Goal: Task Accomplishment & Management: Manage account settings

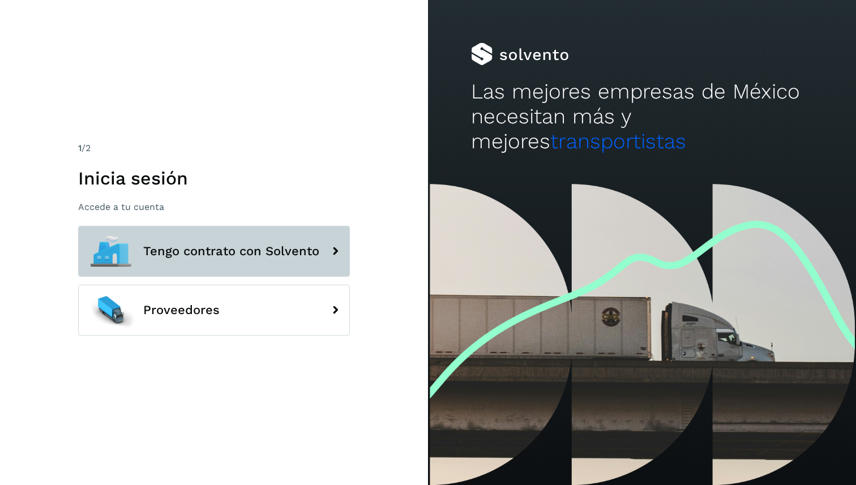
click at [292, 238] on button "Tengo contrato con Solvento" at bounding box center [214, 251] width 272 height 51
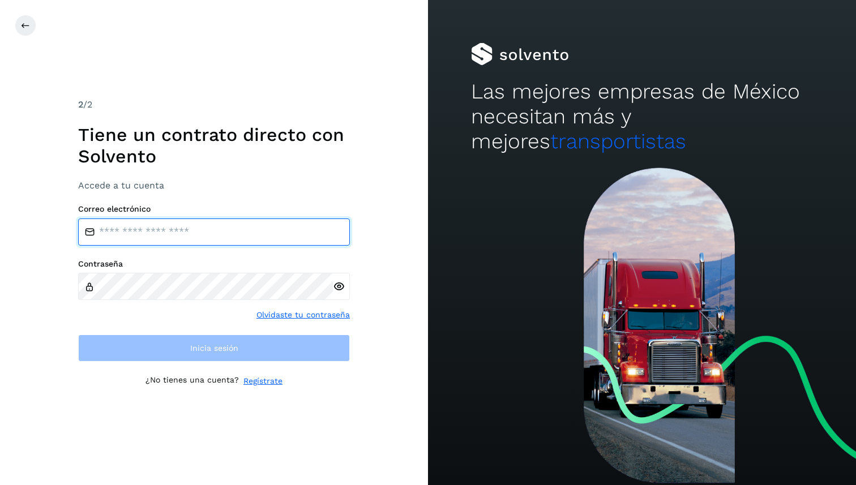
click at [292, 238] on input "email" at bounding box center [214, 231] width 272 height 27
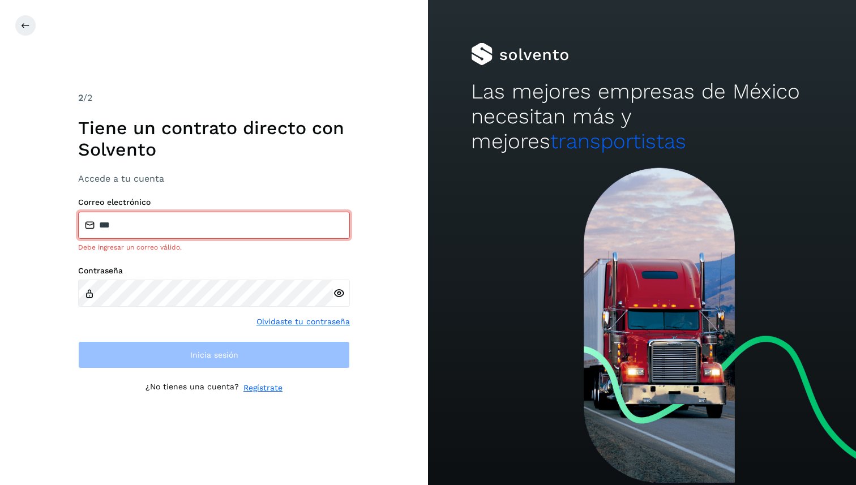
type input "**********"
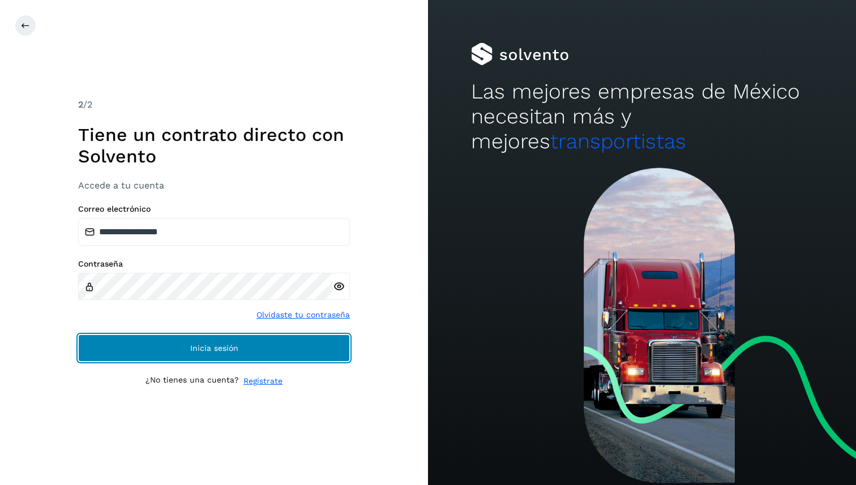
click at [213, 339] on button "Inicia sesión" at bounding box center [214, 347] width 272 height 27
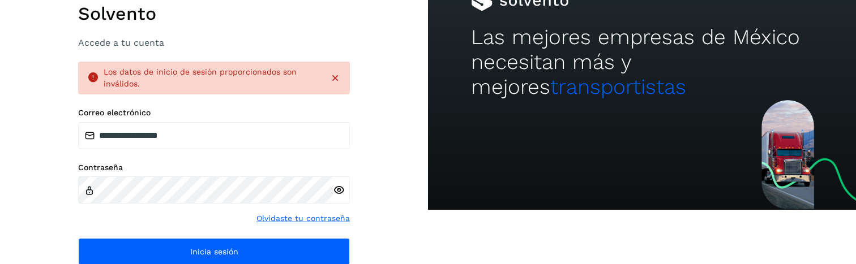
scroll to position [81, 0]
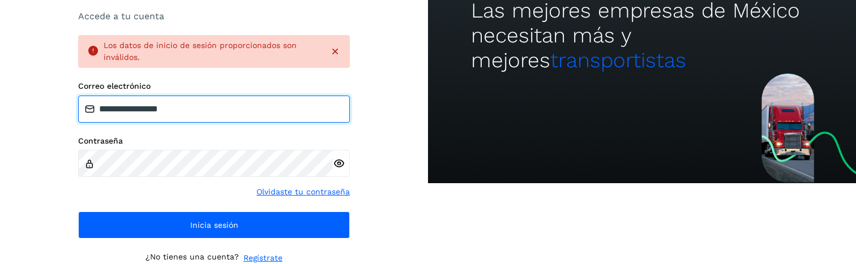
click at [267, 113] on input "**********" at bounding box center [214, 109] width 272 height 27
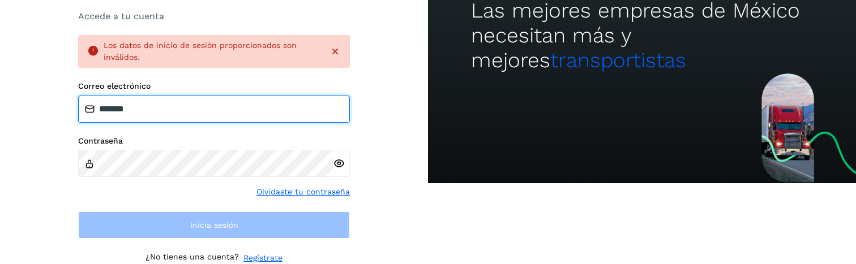
type input "**********"
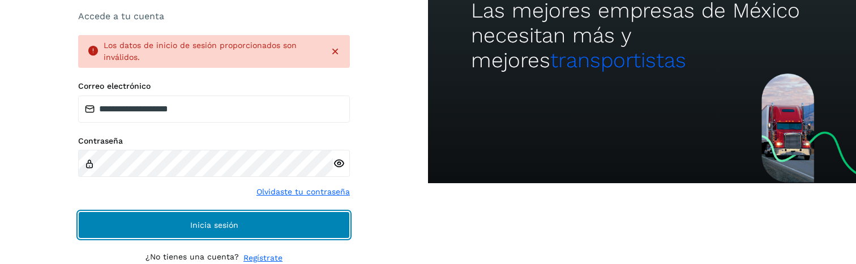
click at [133, 224] on button "Inicia sesión" at bounding box center [214, 225] width 272 height 27
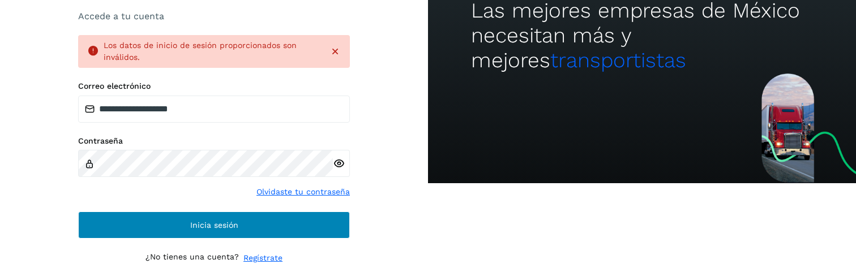
scroll to position [79, 0]
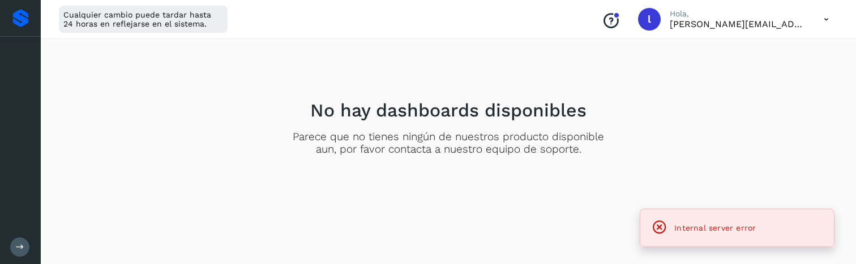
click at [838, 20] on div "Cualquier cambio puede tardar hasta 24 horas en reflejarse en el sistema. Conoc…" at bounding box center [448, 19] width 815 height 39
click at [821, 20] on icon at bounding box center [825, 19] width 23 height 23
click at [774, 77] on div "Cerrar sesión" at bounding box center [769, 73] width 135 height 22
click at [823, 18] on icon at bounding box center [825, 19] width 23 height 23
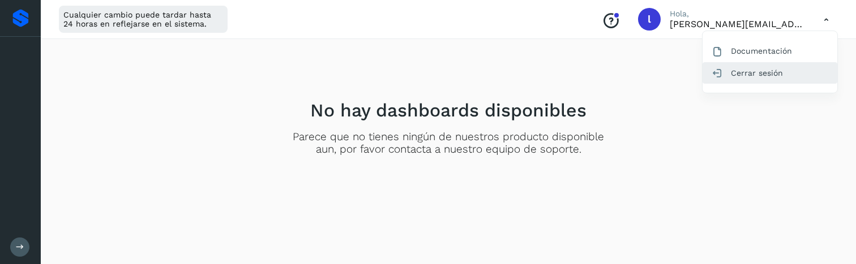
click at [749, 74] on div "Cerrar sesión" at bounding box center [769, 73] width 135 height 22
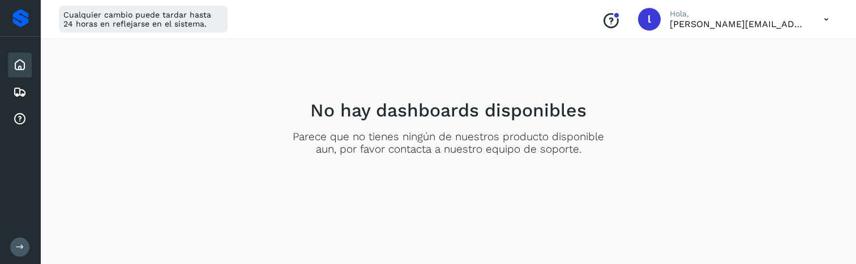
click at [824, 16] on icon at bounding box center [825, 19] width 23 height 23
click at [741, 78] on div "Cerrar sesión" at bounding box center [769, 73] width 135 height 22
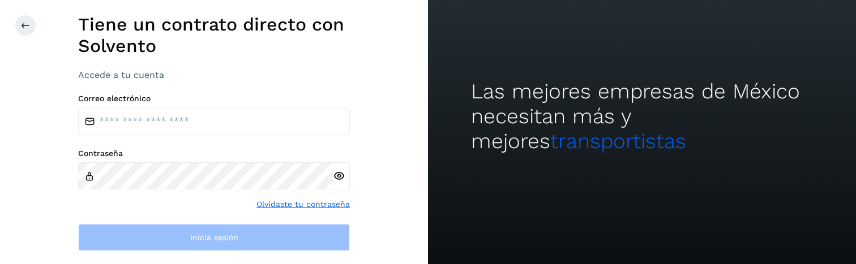
scroll to position [12, 0]
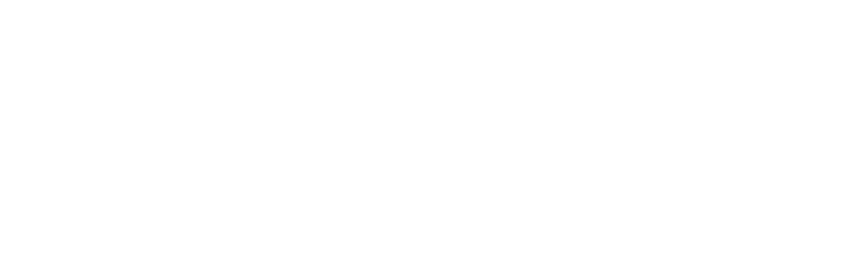
scroll to position [12, 0]
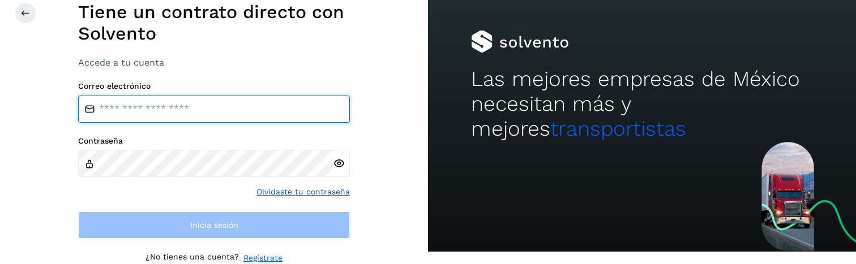
click at [289, 119] on input "email" at bounding box center [214, 109] width 272 height 27
type input "**********"
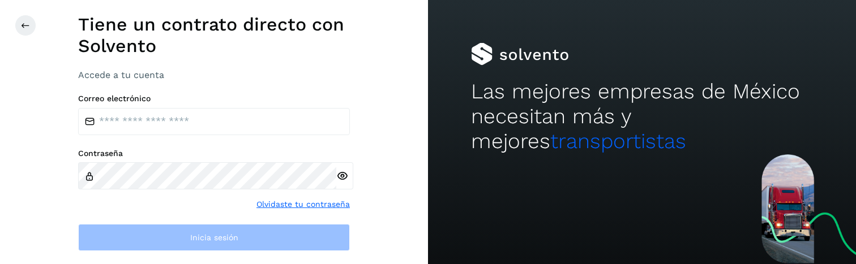
scroll to position [12, 0]
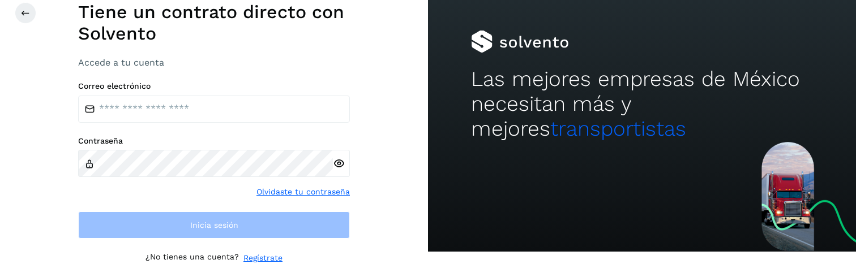
click at [274, 122] on div "Correo electrónico Contraseña Olvidaste tu contraseña Inicia sesión" at bounding box center [214, 160] width 272 height 158
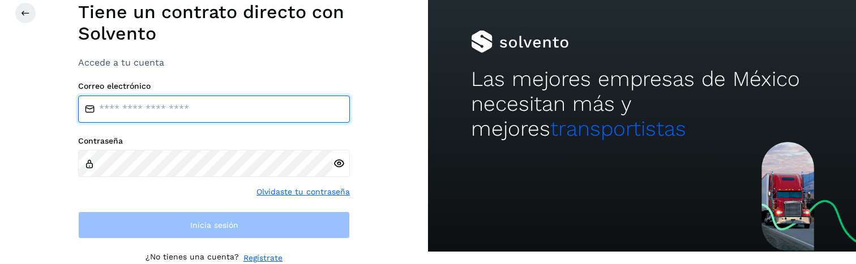
click at [281, 111] on input "email" at bounding box center [214, 109] width 272 height 27
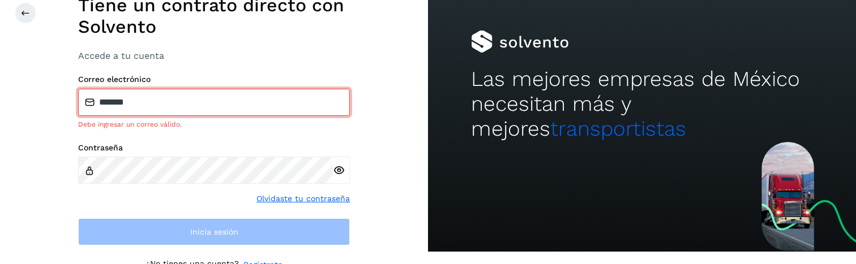
type input "**********"
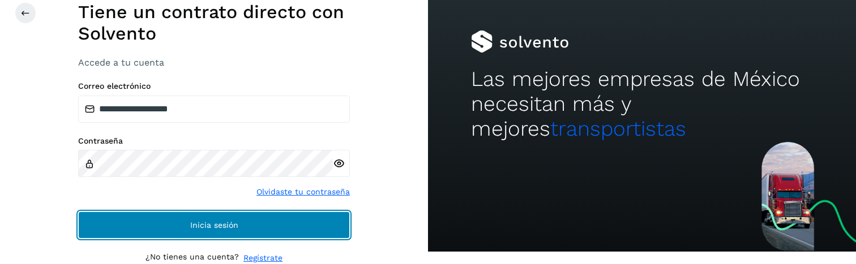
click at [252, 218] on button "Inicia sesión" at bounding box center [214, 225] width 272 height 27
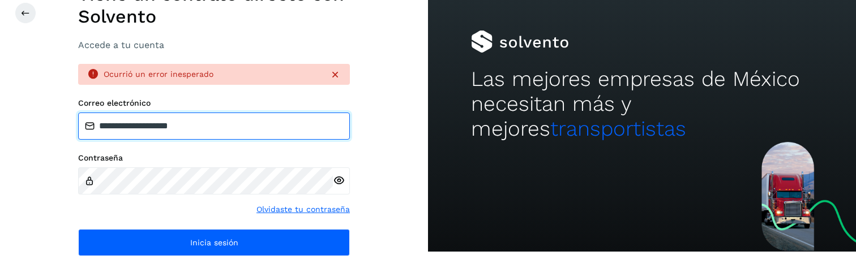
click at [252, 116] on input "**********" at bounding box center [214, 126] width 272 height 27
click at [252, 119] on input "**********" at bounding box center [214, 126] width 272 height 27
click at [252, 121] on input "**********" at bounding box center [214, 126] width 272 height 27
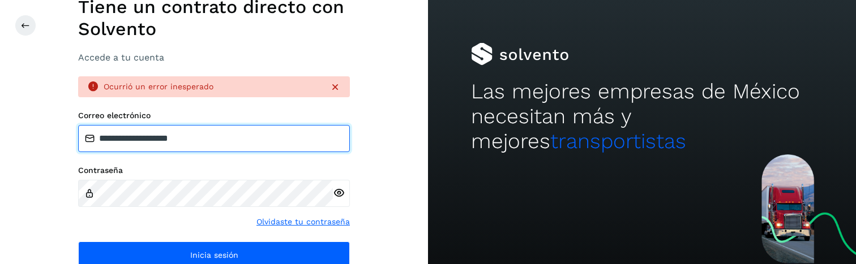
scroll to position [30, 0]
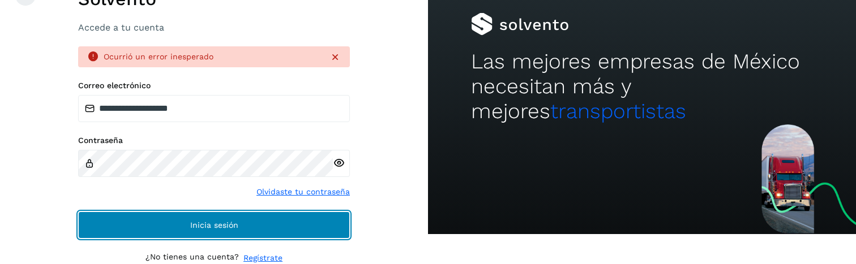
click at [226, 229] on span "Inicia sesión" at bounding box center [214, 225] width 48 height 8
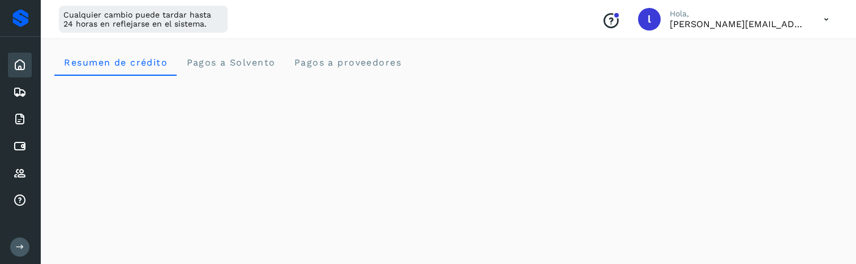
click at [827, 18] on icon at bounding box center [825, 19] width 23 height 23
click at [770, 78] on div "Cerrar sesión" at bounding box center [769, 73] width 135 height 22
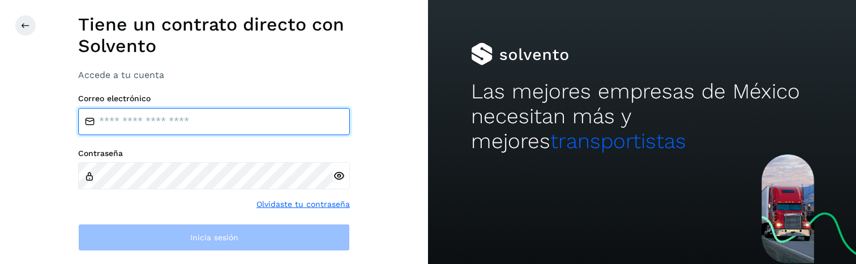
click at [300, 130] on input "email" at bounding box center [214, 121] width 272 height 27
type input "**********"
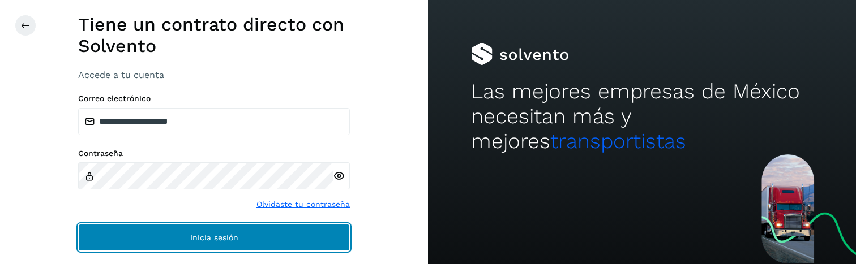
click at [217, 227] on button "Inicia sesión" at bounding box center [214, 237] width 272 height 27
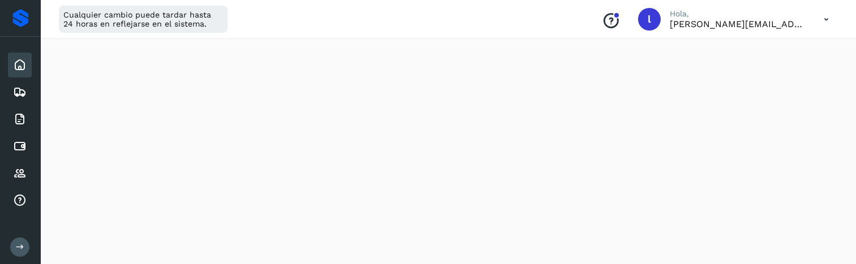
scroll to position [830, 0]
click at [20, 167] on icon at bounding box center [20, 174] width 14 height 14
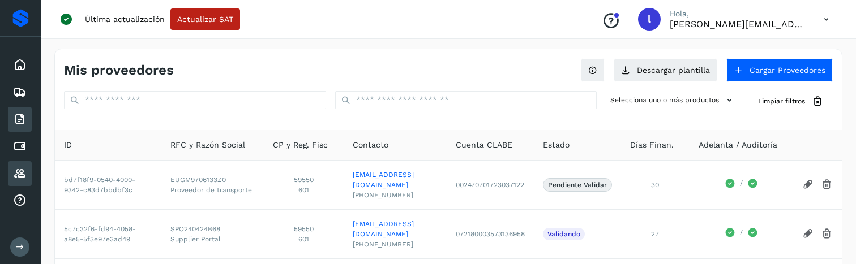
click at [25, 130] on div "Facturas" at bounding box center [20, 119] width 24 height 25
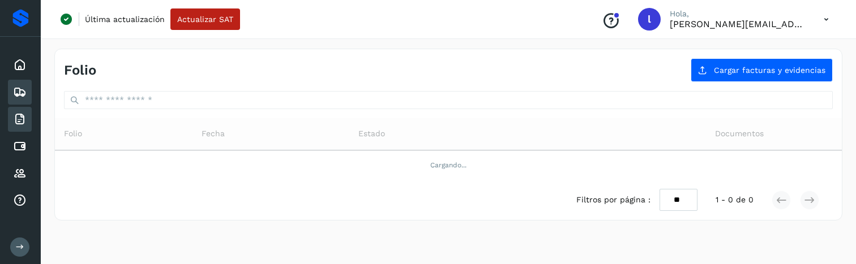
click at [27, 104] on div "Embarques" at bounding box center [20, 92] width 24 height 25
click at [27, 101] on div "Embarques" at bounding box center [20, 92] width 24 height 25
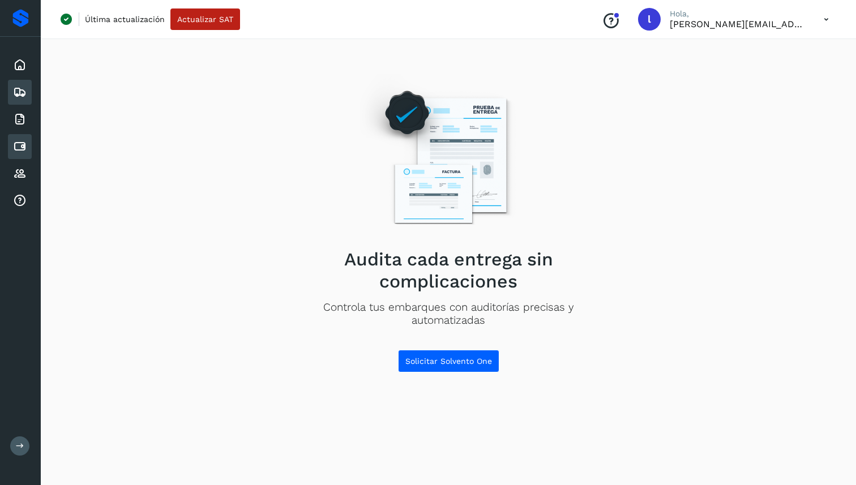
click at [21, 153] on div "Cuentas por pagar" at bounding box center [20, 146] width 24 height 25
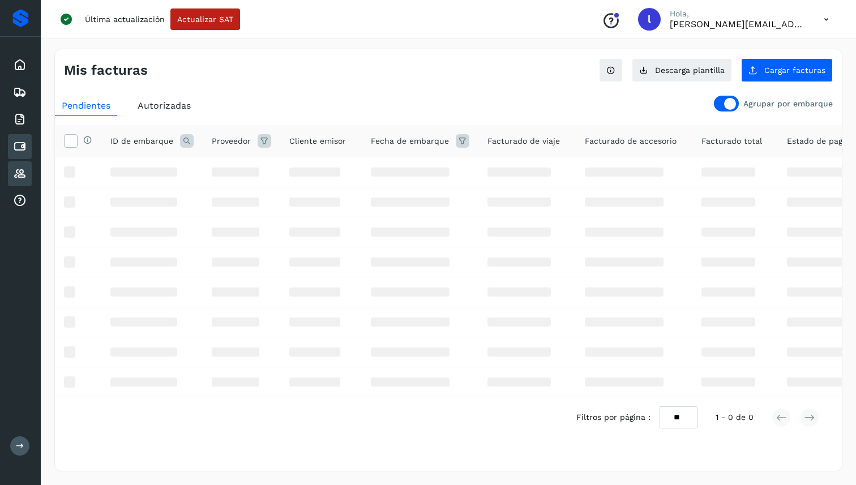
click at [23, 167] on icon at bounding box center [20, 174] width 14 height 14
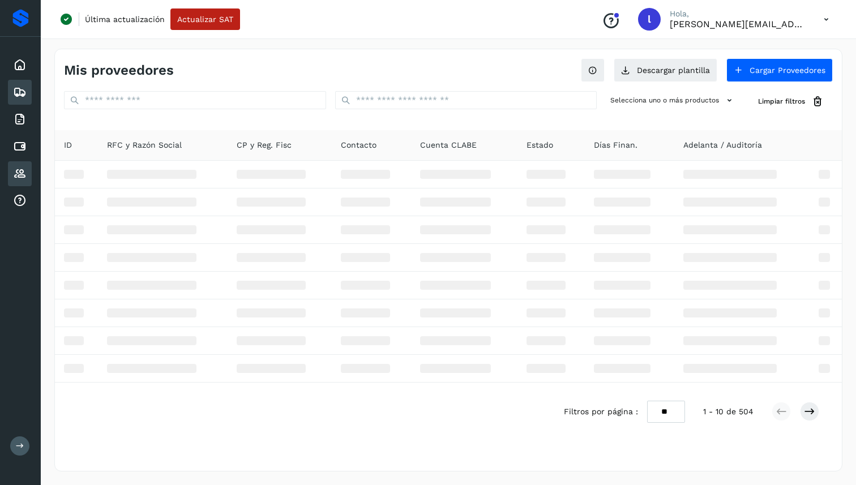
click at [25, 84] on div "Embarques" at bounding box center [20, 92] width 24 height 25
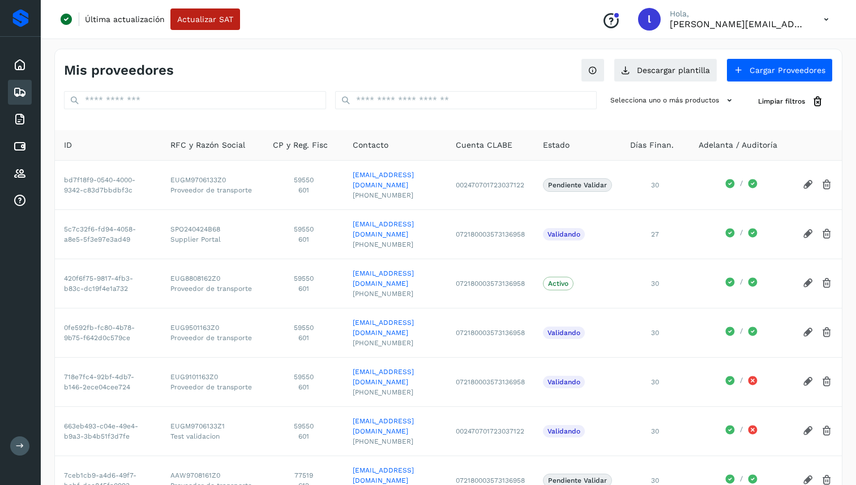
click at [24, 93] on icon at bounding box center [20, 92] width 14 height 14
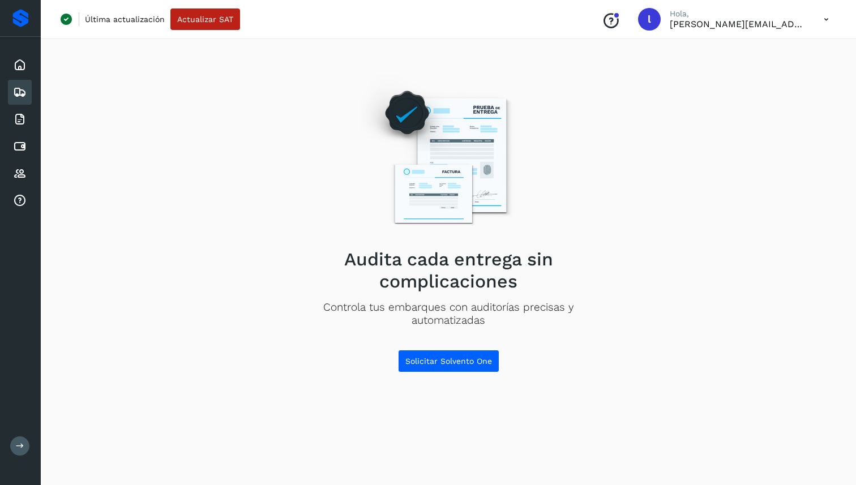
click at [24, 93] on icon at bounding box center [20, 92] width 14 height 14
click at [24, 108] on div "Facturas" at bounding box center [20, 119] width 24 height 25
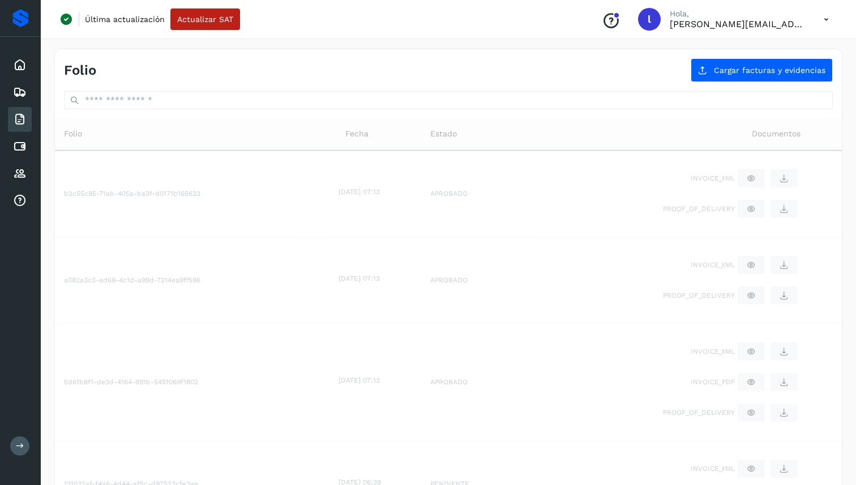
click at [21, 132] on div "Inicio Embarques Facturas Cuentas por pagar Proveedores Analiticas de tarifas" at bounding box center [20, 133] width 41 height 192
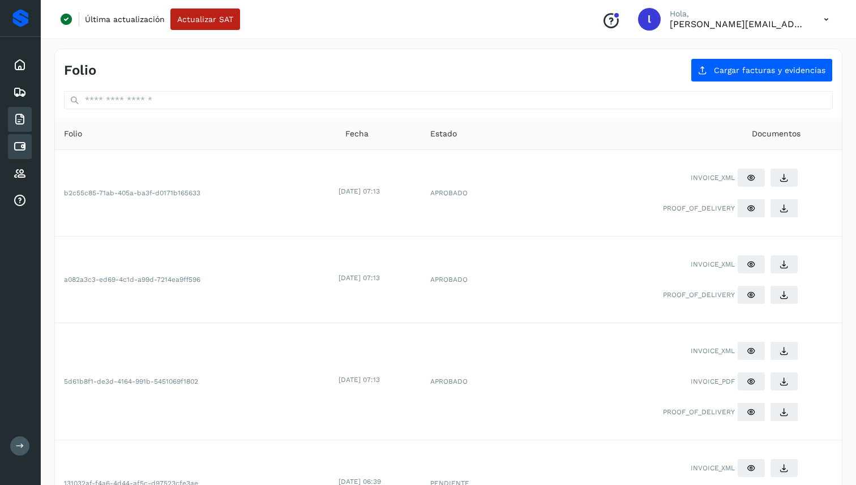
click at [21, 138] on div "Cuentas por pagar" at bounding box center [20, 146] width 24 height 25
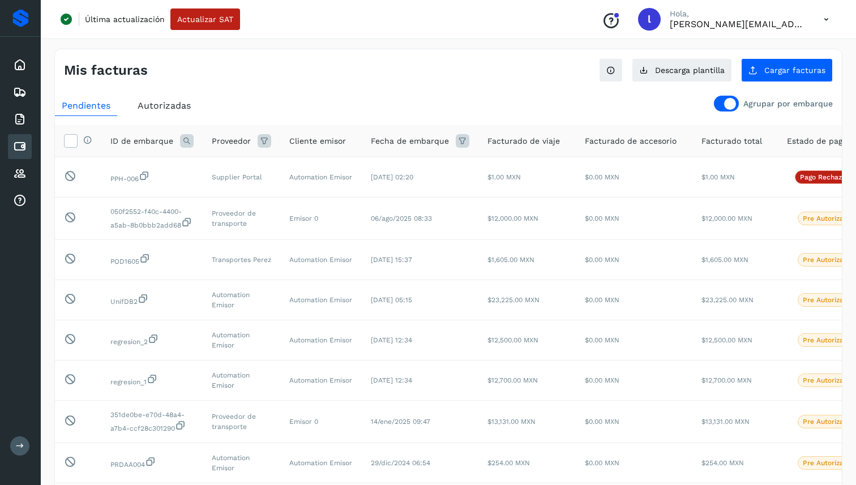
click at [21, 141] on icon at bounding box center [20, 147] width 14 height 14
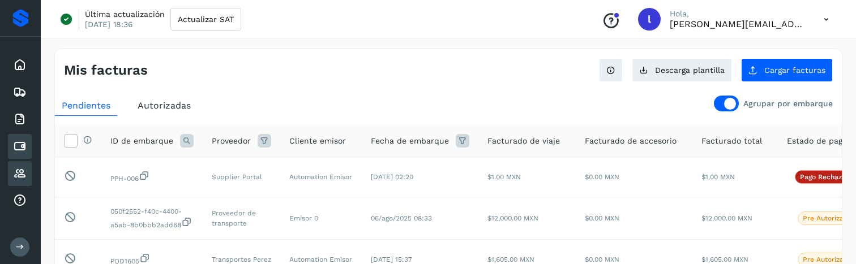
click at [22, 175] on icon at bounding box center [20, 174] width 14 height 14
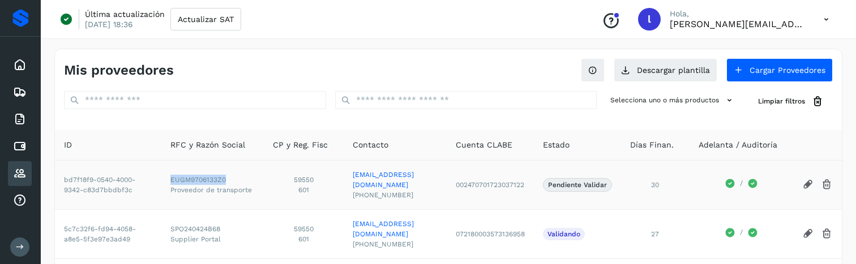
drag, startPoint x: 250, startPoint y: 173, endPoint x: 187, endPoint y: 174, distance: 63.4
click at [187, 174] on td "EUGM9706133Z0 Proveedor de transporte" at bounding box center [212, 184] width 102 height 49
copy span "EUGM9706133Z0"
click at [11, 126] on div "Facturas" at bounding box center [20, 119] width 24 height 25
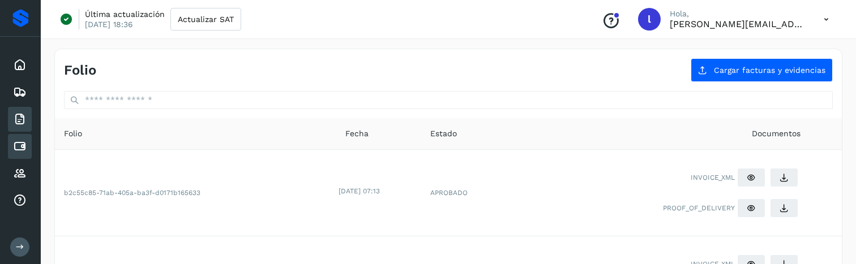
click at [28, 148] on div "Cuentas por pagar" at bounding box center [20, 146] width 24 height 25
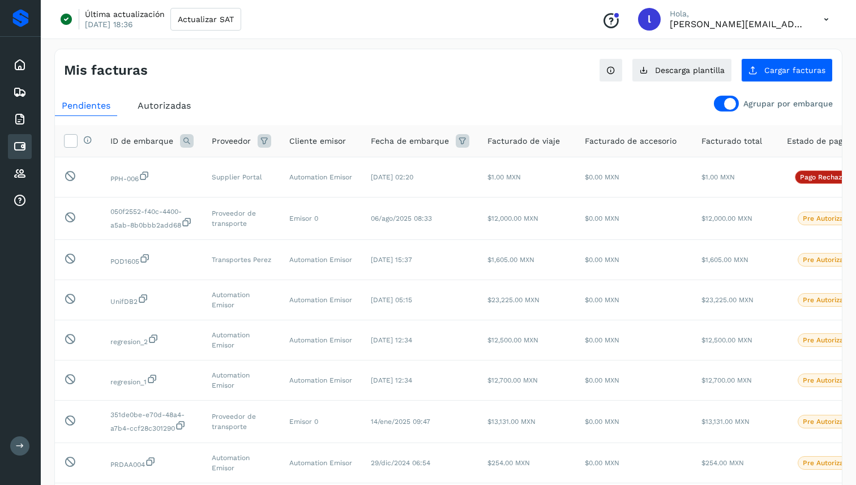
click at [735, 96] on div at bounding box center [726, 104] width 25 height 16
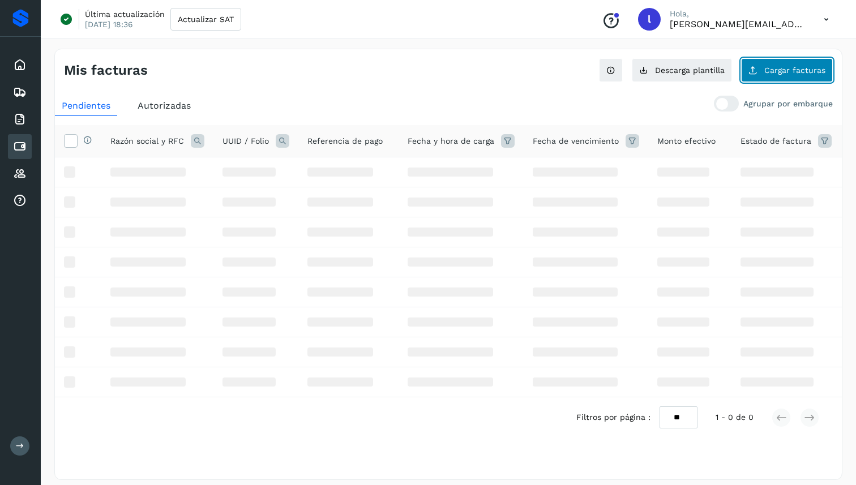
click at [772, 71] on span "Cargar facturas" at bounding box center [794, 70] width 61 height 8
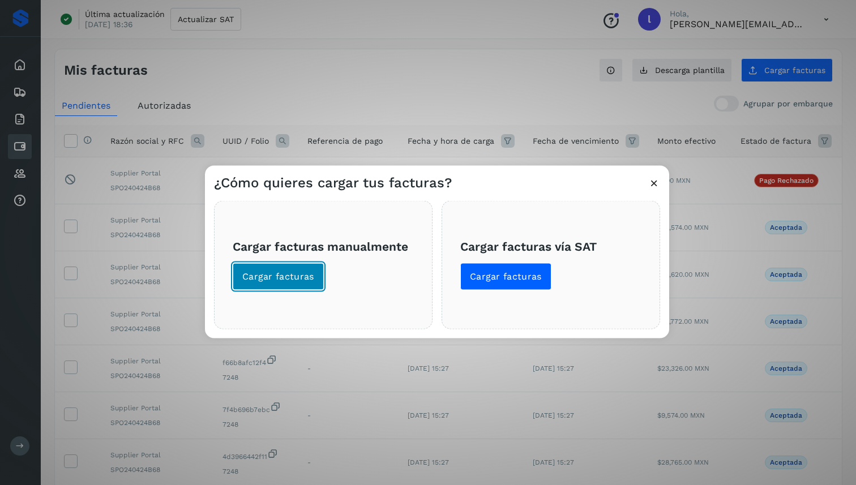
click at [285, 264] on button "Cargar facturas" at bounding box center [278, 276] width 91 height 27
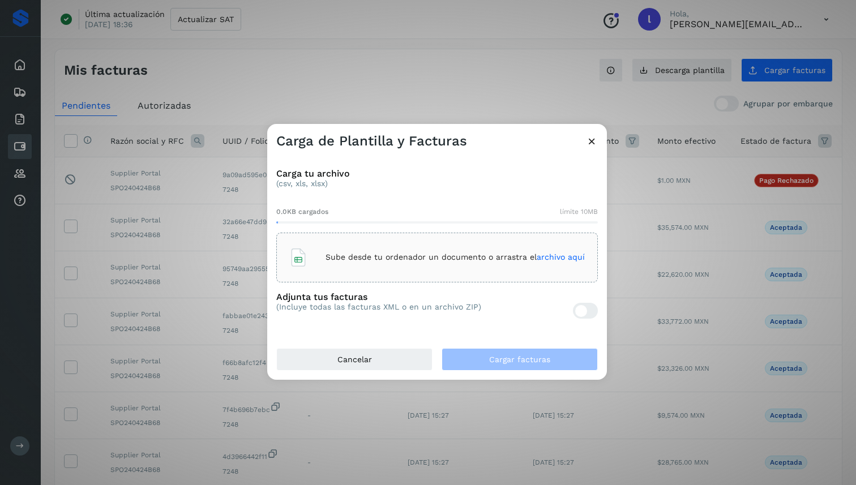
click at [383, 264] on div "Sube desde tu ordenador un documento o arrastra el archivo aquí" at bounding box center [436, 257] width 295 height 31
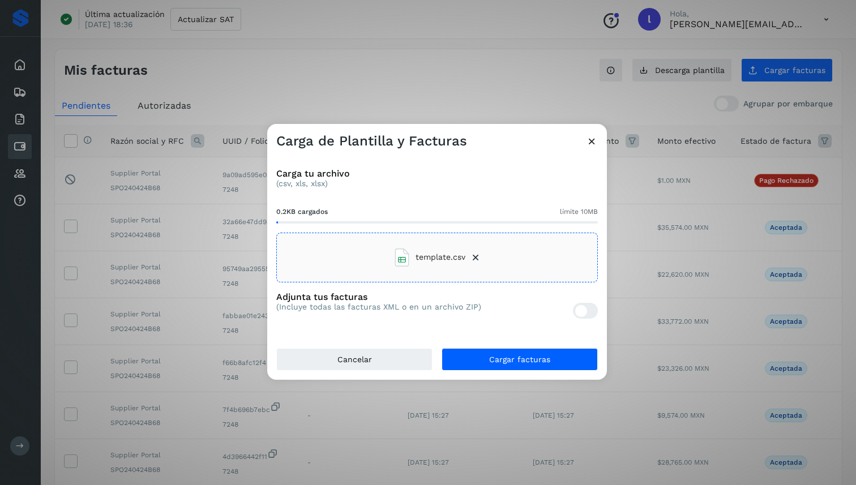
click at [410, 264] on p "(Incluye todas las facturas XML o en un archivo ZIP)" at bounding box center [378, 307] width 205 height 10
click at [575, 264] on div at bounding box center [585, 311] width 25 height 16
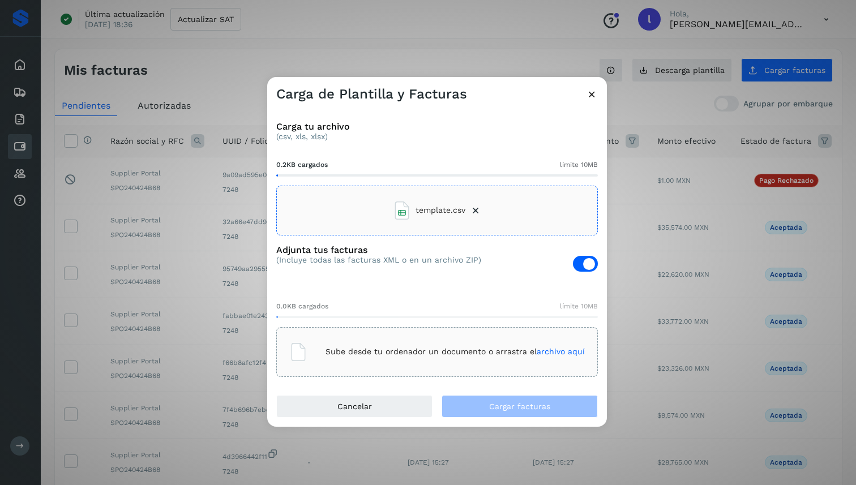
click at [487, 264] on p "Sube desde tu ordenador un documento o arrastra el archivo aquí" at bounding box center [454, 352] width 259 height 10
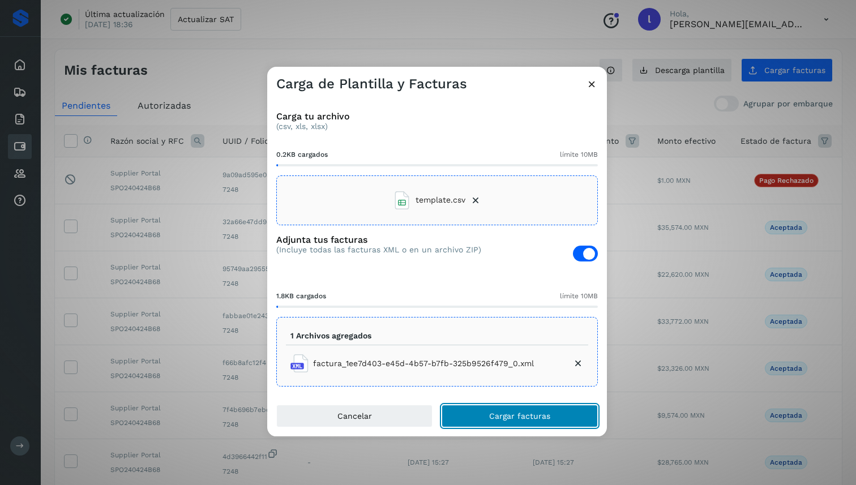
click at [487, 264] on button "Cargar facturas" at bounding box center [519, 416] width 156 height 23
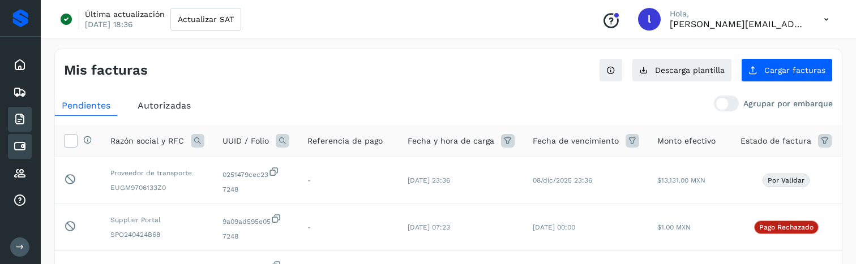
click at [15, 130] on div "Facturas" at bounding box center [20, 119] width 24 height 25
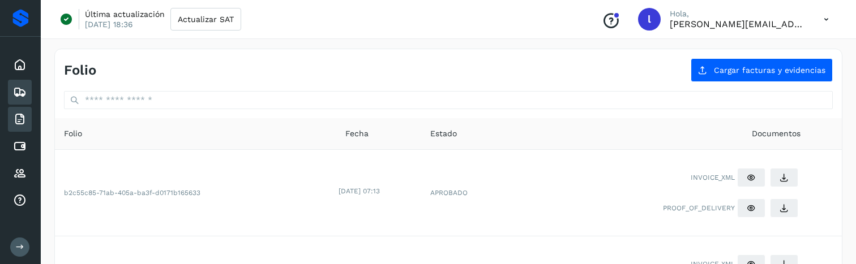
click at [19, 95] on icon at bounding box center [20, 92] width 14 height 14
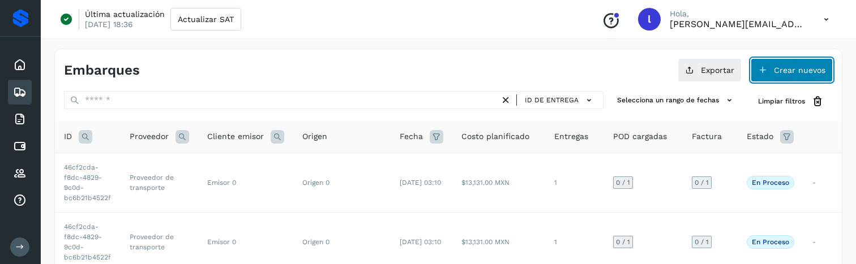
click at [764, 62] on button "Crear nuevos" at bounding box center [791, 70] width 82 height 24
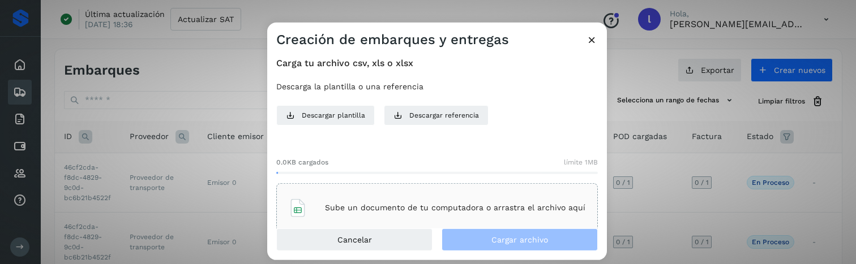
click at [371, 208] on p "Sube un documento de tu computadora o arrastra el archivo aquí" at bounding box center [455, 208] width 260 height 10
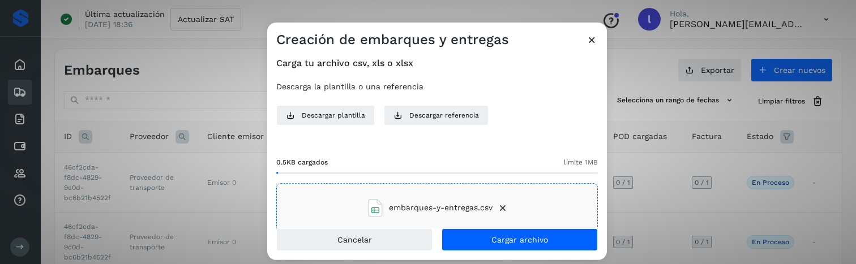
click at [571, 256] on div "Cancelar Cargar archivo" at bounding box center [437, 245] width 340 height 32
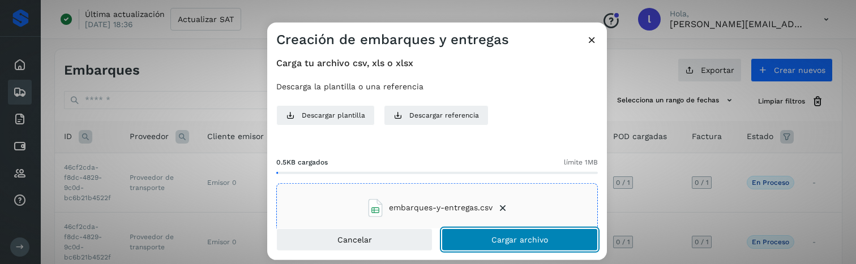
click at [571, 250] on button "Cargar archivo" at bounding box center [519, 240] width 156 height 23
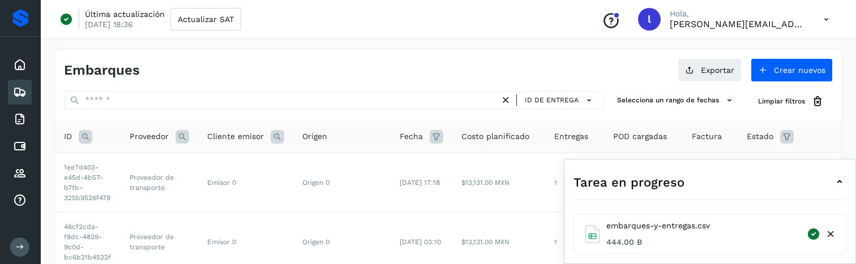
click at [831, 234] on icon at bounding box center [830, 235] width 12 height 12
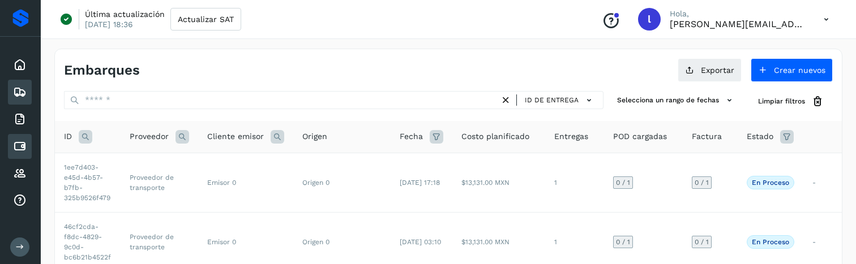
click at [20, 148] on icon at bounding box center [20, 147] width 14 height 14
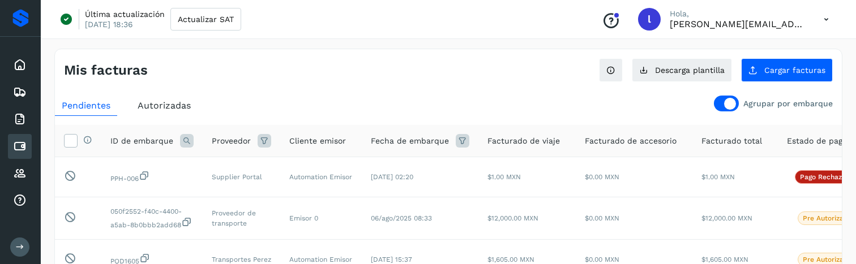
click at [718, 99] on div at bounding box center [726, 104] width 25 height 16
